Goal: Book appointment/travel/reservation

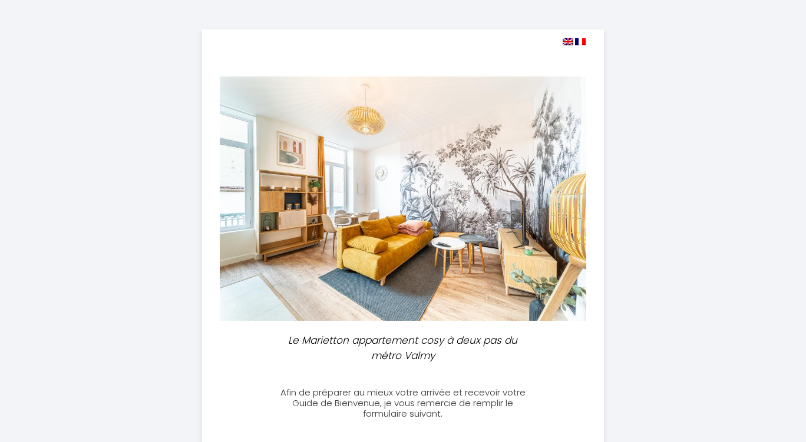
select select
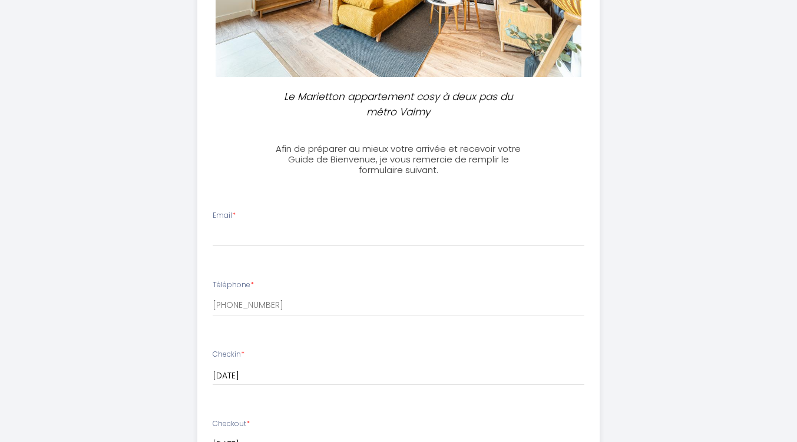
scroll to position [264, 0]
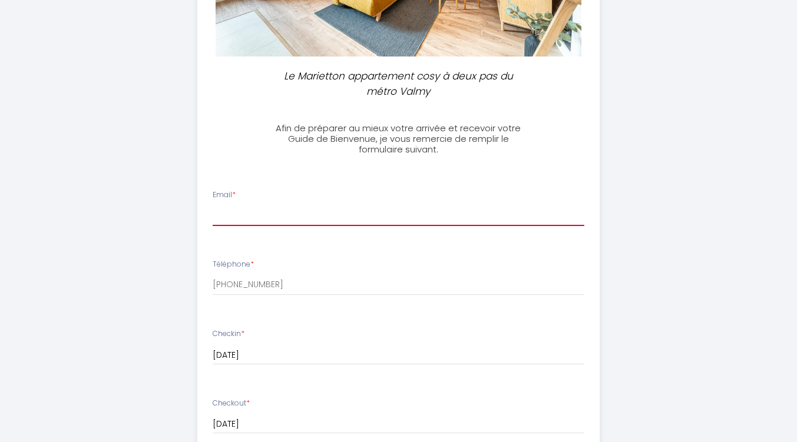
click at [224, 219] on input "Email *" at bounding box center [399, 215] width 372 height 21
type input "[EMAIL_ADDRESS][DOMAIN_NAME]"
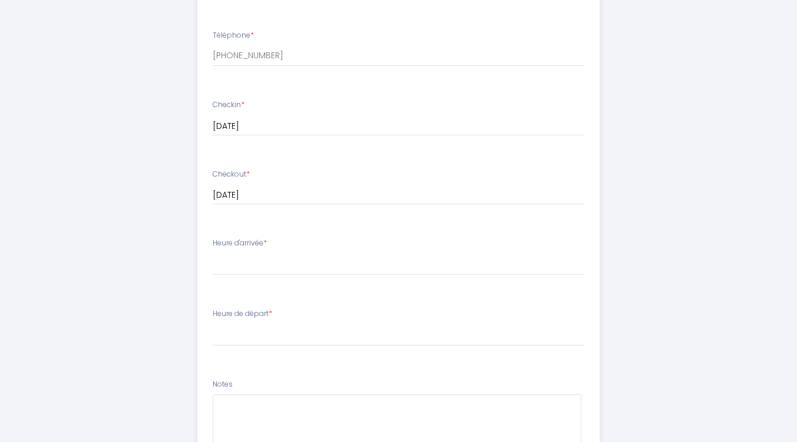
scroll to position [495, 0]
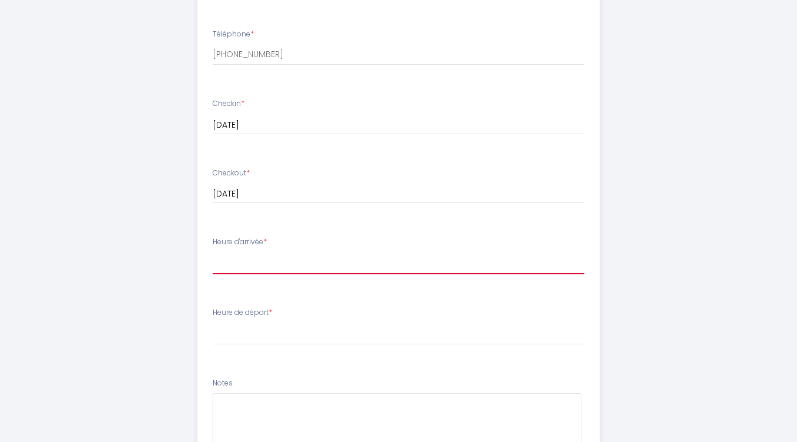
click at [259, 262] on select "15:00 15:30 16:00 16:30 17:00 17:30 18:00 18:30 19:00 19:30 20:00 20:30 21:00 2…" at bounding box center [399, 263] width 372 height 22
select select "15:00"
click at [213, 252] on select "15:00 15:30 16:00 16:30 17:00 17:30 18:00 18:30 19:00 19:30 20:00 20:30 21:00 2…" at bounding box center [399, 263] width 372 height 22
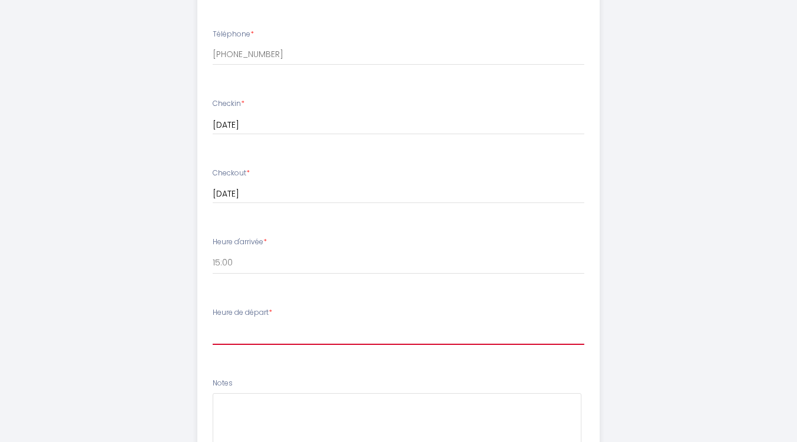
click at [274, 325] on select "00:00 00:30 01:00 01:30 02:00 02:30 03:00 03:30 04:00 04:30 05:00 05:30 06:00 0…" at bounding box center [399, 334] width 372 height 22
click at [378, 327] on select "00:00 00:30 01:00 01:30 02:00 02:30 03:00 03:30 04:00 04:30 05:00 05:30 06:00 0…" at bounding box center [399, 334] width 372 height 22
click at [267, 329] on select "00:00 00:30 01:00 01:30 02:00 02:30 03:00 03:30 04:00 04:30 05:00 05:30 06:00 0…" at bounding box center [399, 334] width 372 height 22
select select "11:00"
click at [213, 323] on select "00:00 00:30 01:00 01:30 02:00 02:30 03:00 03:30 04:00 04:30 05:00 05:30 06:00 0…" at bounding box center [399, 334] width 372 height 22
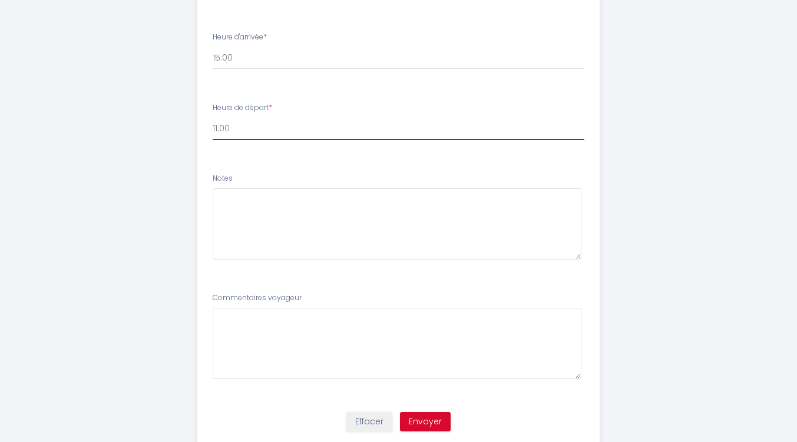
scroll to position [721, 0]
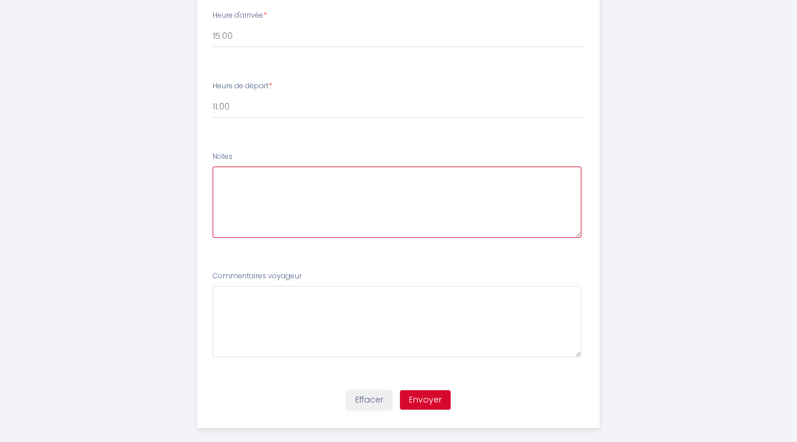
click at [257, 178] on textarea at bounding box center [397, 202] width 369 height 71
click at [406, 190] on textarea "Hello , We are visiting our son who is in [GEOGRAPHIC_DATA] for" at bounding box center [397, 202] width 369 height 71
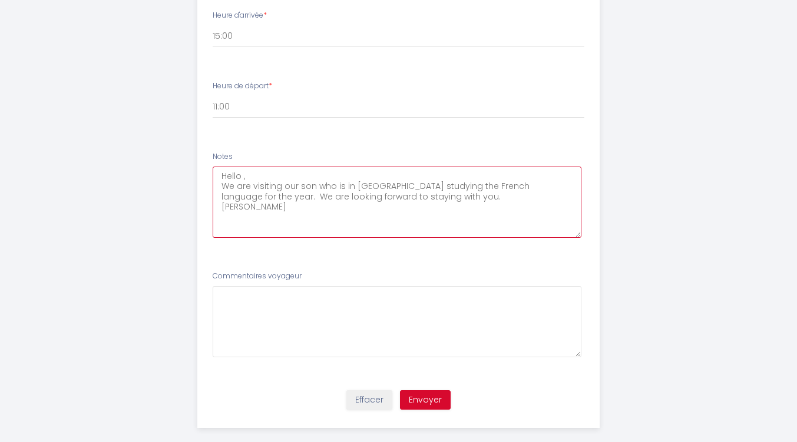
type textarea "Hello , We are visiting our son who is in [GEOGRAPHIC_DATA] studying the French…"
click at [267, 278] on label "Commentaires voyageur" at bounding box center [257, 276] width 89 height 11
click at [438, 403] on button "Envoyer" at bounding box center [425, 400] width 51 height 20
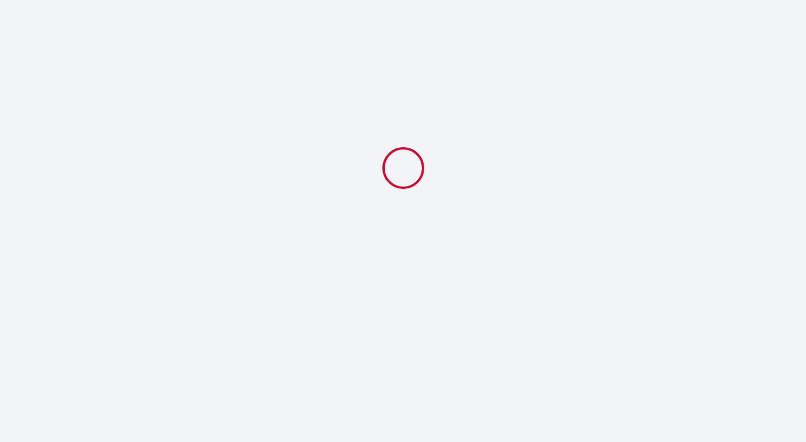
select select "11:00"
